Goal: Information Seeking & Learning: Learn about a topic

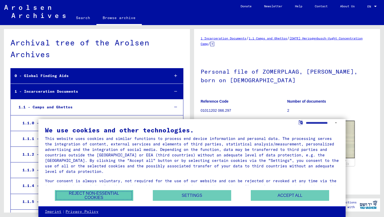
click at [106, 196] on button "Reject non-essential cookies" at bounding box center [94, 195] width 78 height 11
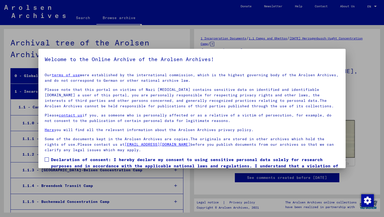
scroll to position [9030, 0]
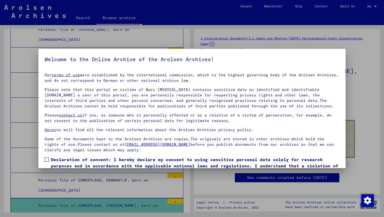
click at [355, 170] on div at bounding box center [192, 108] width 384 height 217
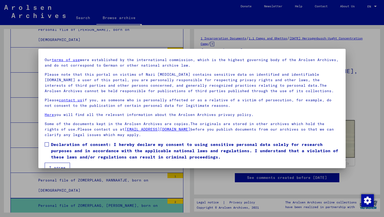
scroll to position [26, 0]
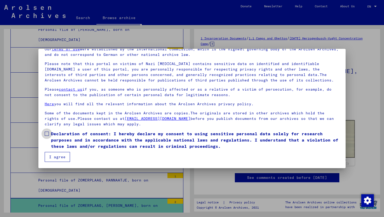
click at [46, 135] on span at bounding box center [47, 134] width 4 height 4
drag, startPoint x: 0, startPoint y: 0, endPoint x: 55, endPoint y: 159, distance: 168.2
click at [55, 159] on button "I agree" at bounding box center [57, 157] width 25 height 10
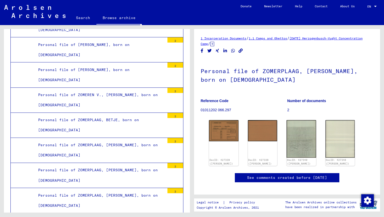
scroll to position [8989, 0]
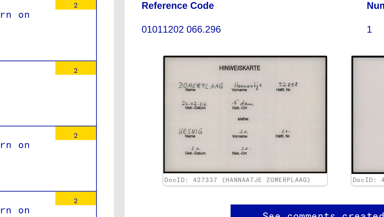
scroll to position [38, 0]
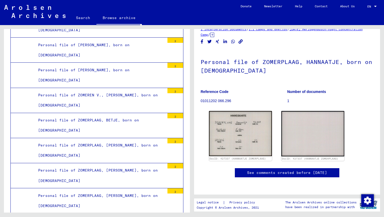
click at [102, 191] on div "Personal file of ZOMERPLAAG, [PERSON_NAME], born on [DEMOGRAPHIC_DATA]" at bounding box center [99, 201] width 131 height 20
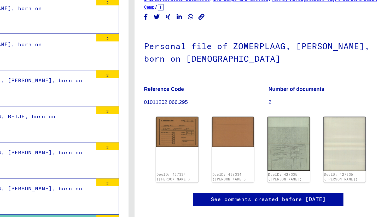
drag, startPoint x: 55, startPoint y: 159, endPoint x: 139, endPoint y: 96, distance: 104.9
click at [139, 163] on mat-tree-node "Personal file of ZOMERPLAAG, [PERSON_NAME], born on [DEMOGRAPHIC_DATA] 2" at bounding box center [96, 175] width 173 height 25
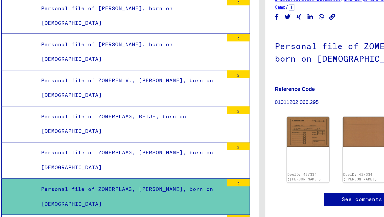
drag, startPoint x: 139, startPoint y: 96, endPoint x: 97, endPoint y: 163, distance: 78.8
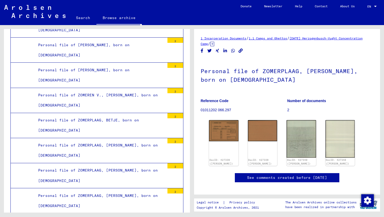
click at [224, 36] on div "1 Incarceration Documents / 1.1 Camps and Ghettos / [DATE] Herzogenbusch-Vught …" at bounding box center [287, 41] width 173 height 11
click at [224, 37] on link "1 Incarceration Documents" at bounding box center [224, 38] width 46 height 4
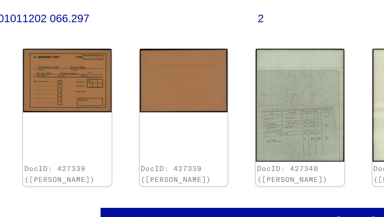
scroll to position [5, 0]
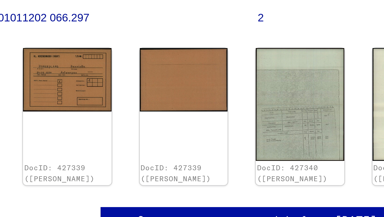
click at [298, 155] on link "DocID: 427340 ([PERSON_NAME])" at bounding box center [299, 157] width 24 height 7
click at [298, 148] on img at bounding box center [302, 134] width 30 height 38
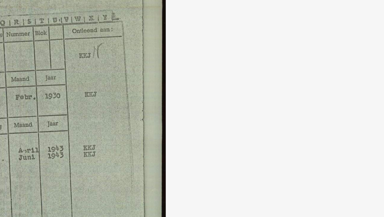
click at [225, 49] on img at bounding box center [192, 95] width 272 height 165
